Goal: Find contact information: Find contact information

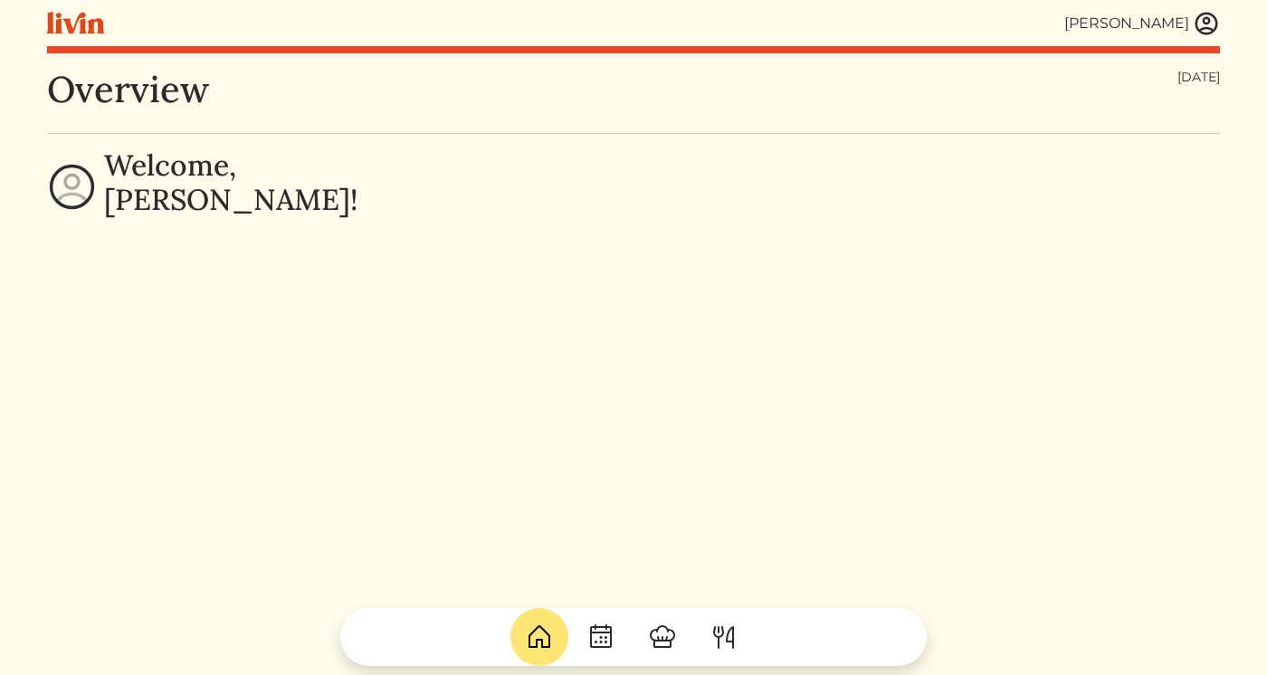
click at [1213, 28] on img at bounding box center [1206, 23] width 27 height 27
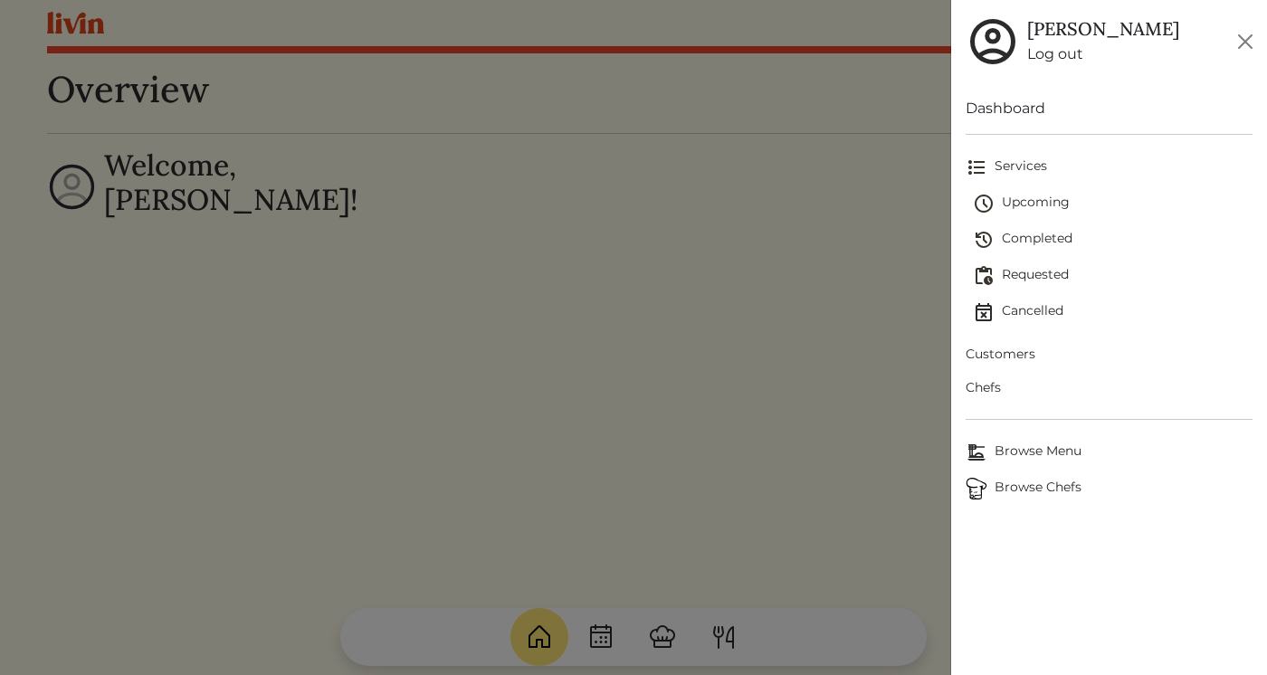
click at [1052, 205] on span "Upcoming" at bounding box center [1113, 204] width 280 height 22
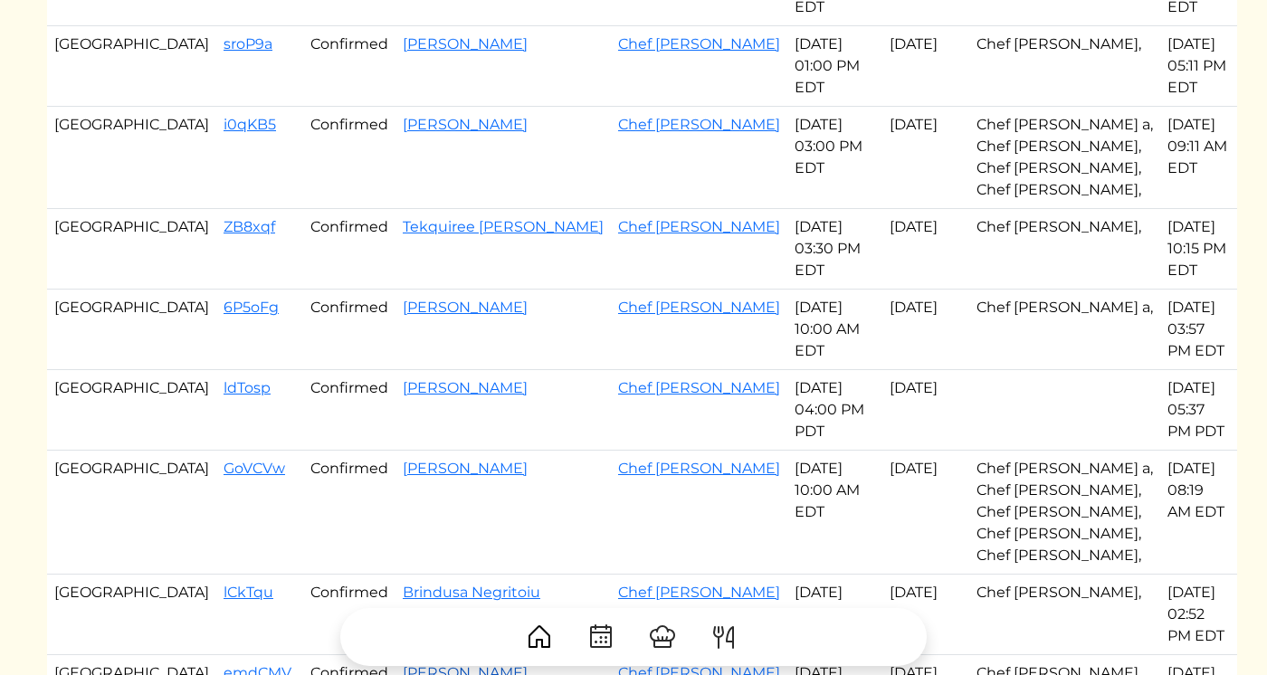
click at [403, 664] on link "[PERSON_NAME]" at bounding box center [465, 672] width 125 height 17
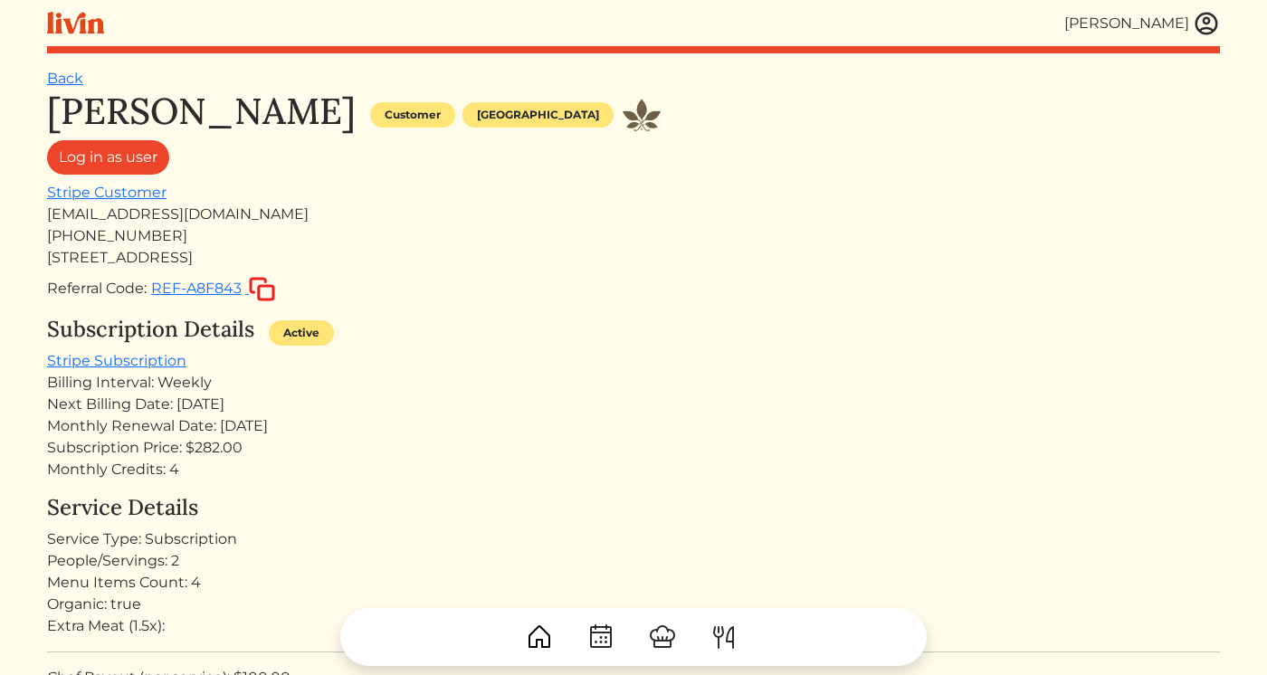
click at [143, 214] on div "[EMAIL_ADDRESS][DOMAIN_NAME]" at bounding box center [633, 215] width 1173 height 22
copy div "[EMAIL_ADDRESS][DOMAIN_NAME]"
